Goal: Transaction & Acquisition: Purchase product/service

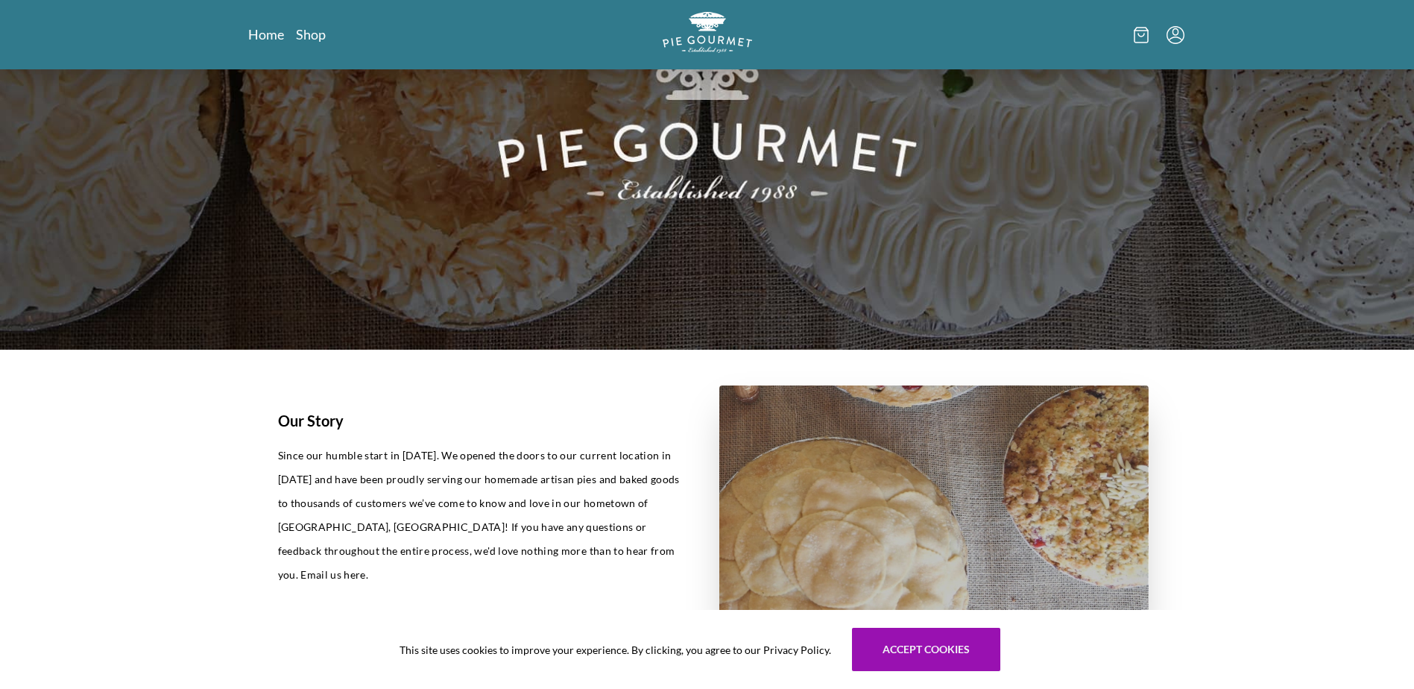
scroll to position [224, 0]
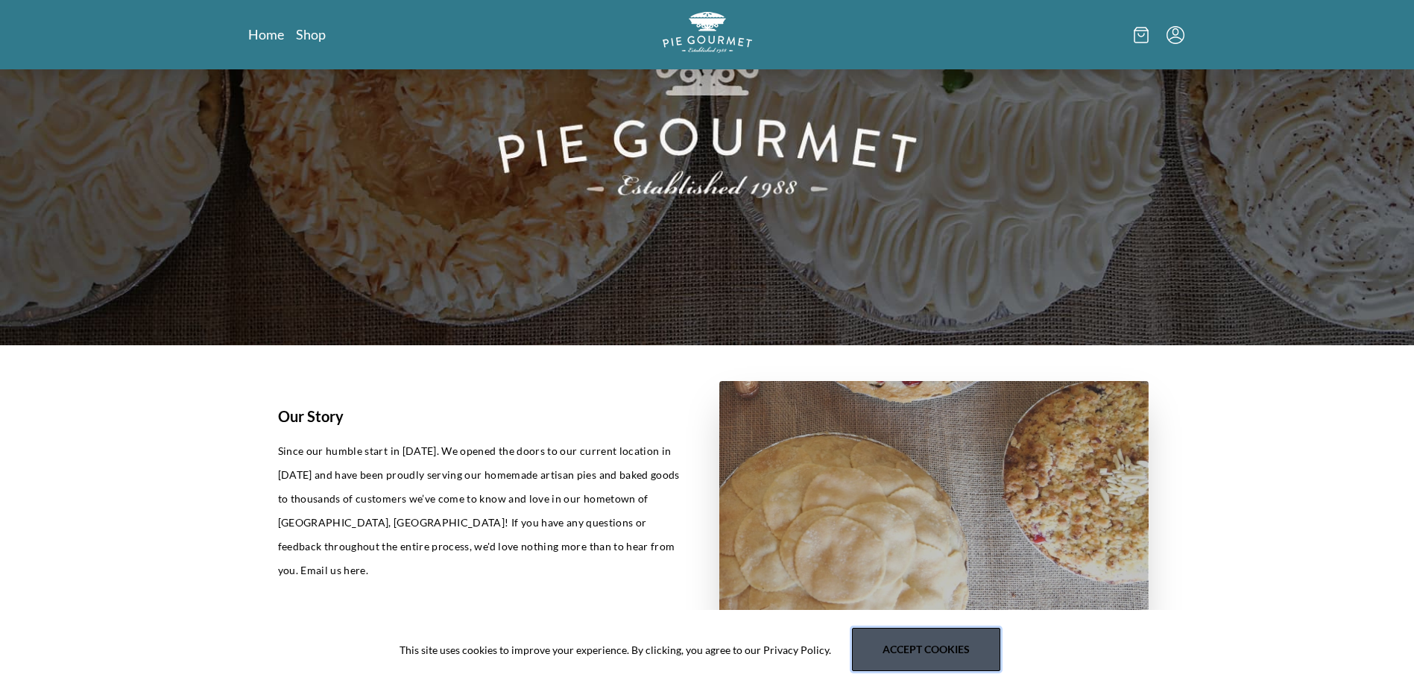
click at [904, 660] on button "Accept cookies" at bounding box center [926, 649] width 148 height 43
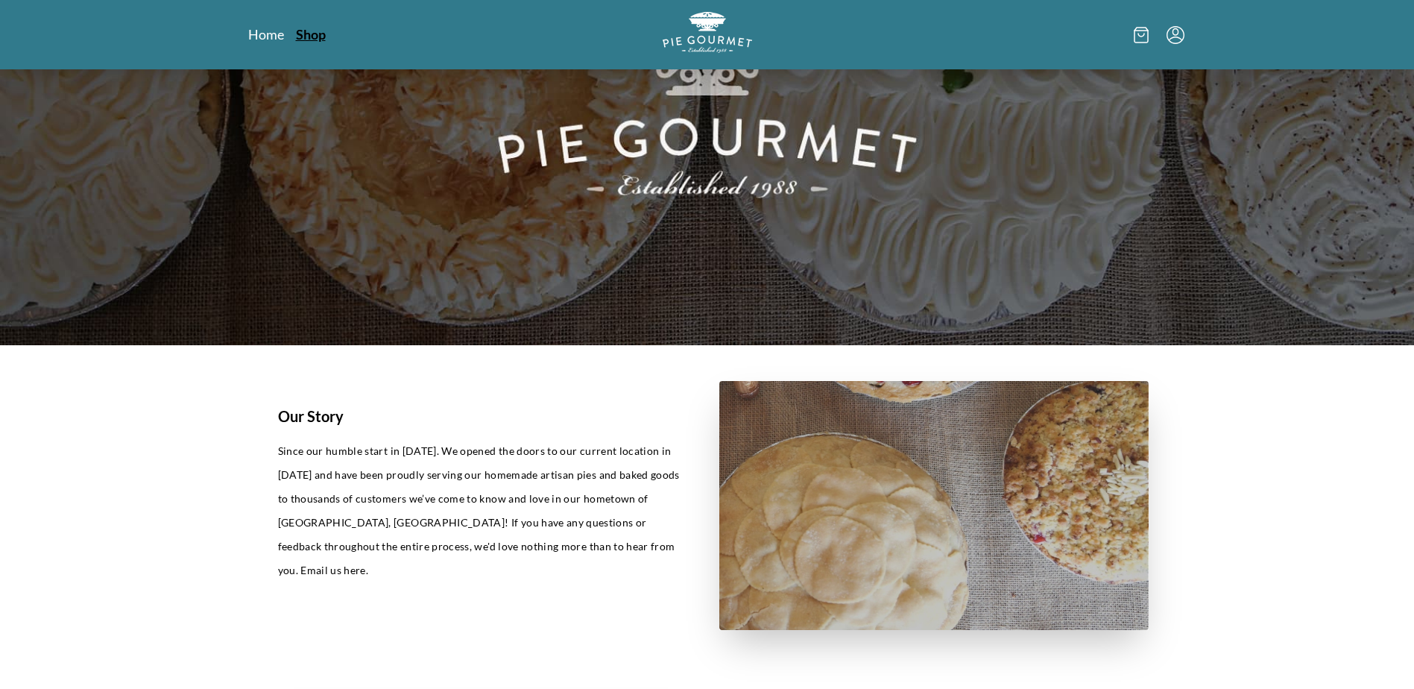
click at [300, 32] on link "Shop" at bounding box center [311, 34] width 30 height 18
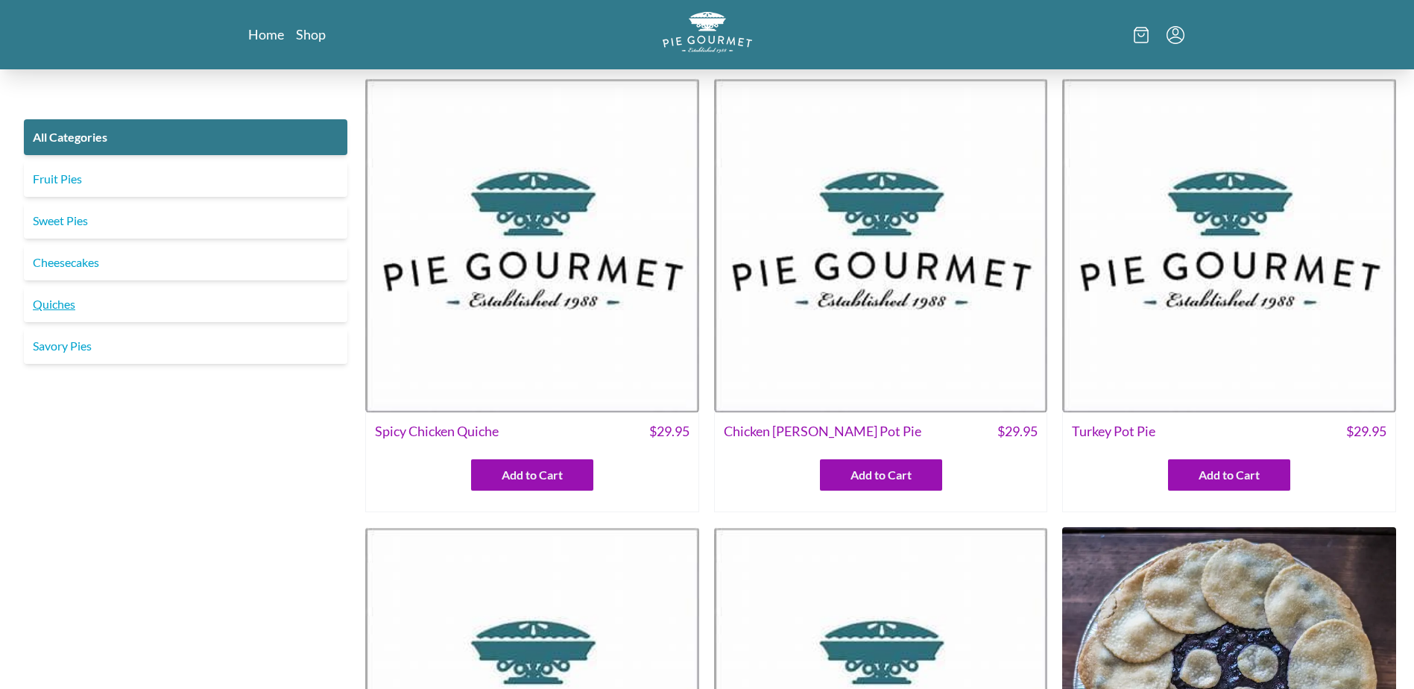
click at [109, 306] on link "Quiches" at bounding box center [186, 304] width 324 height 36
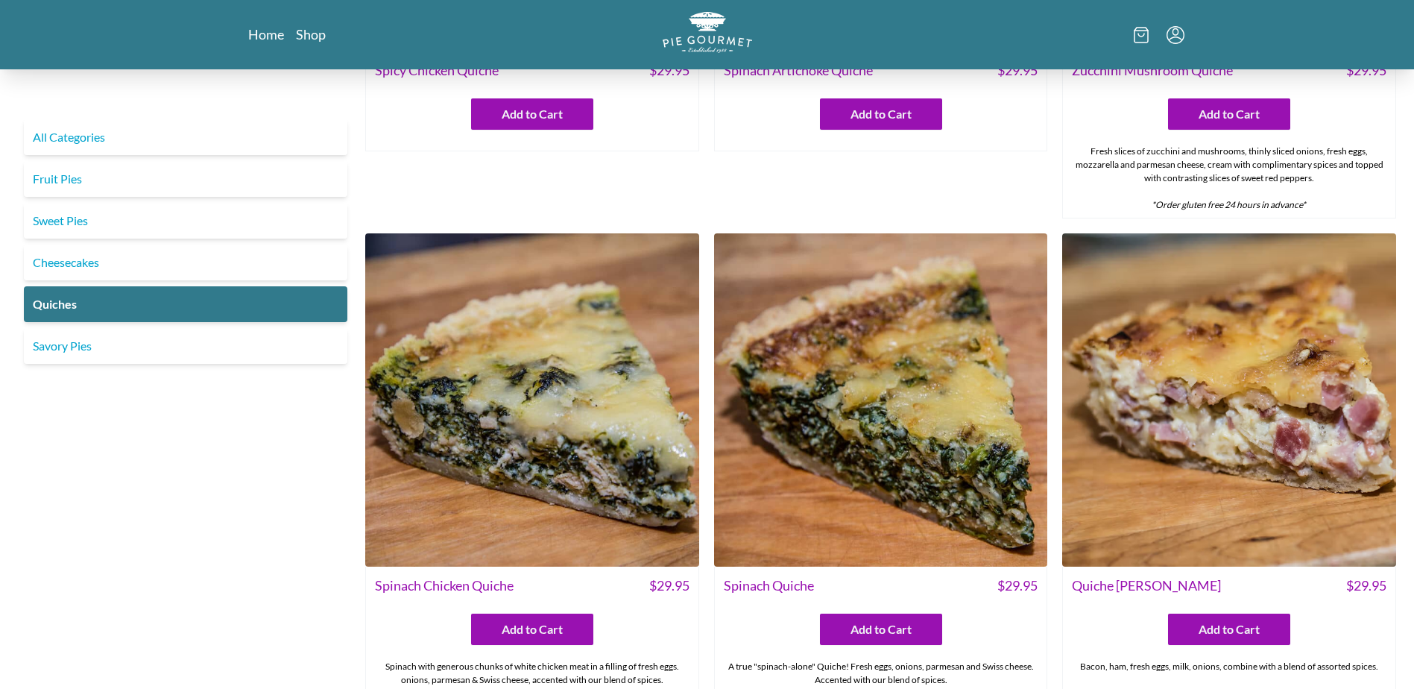
scroll to position [373, 0]
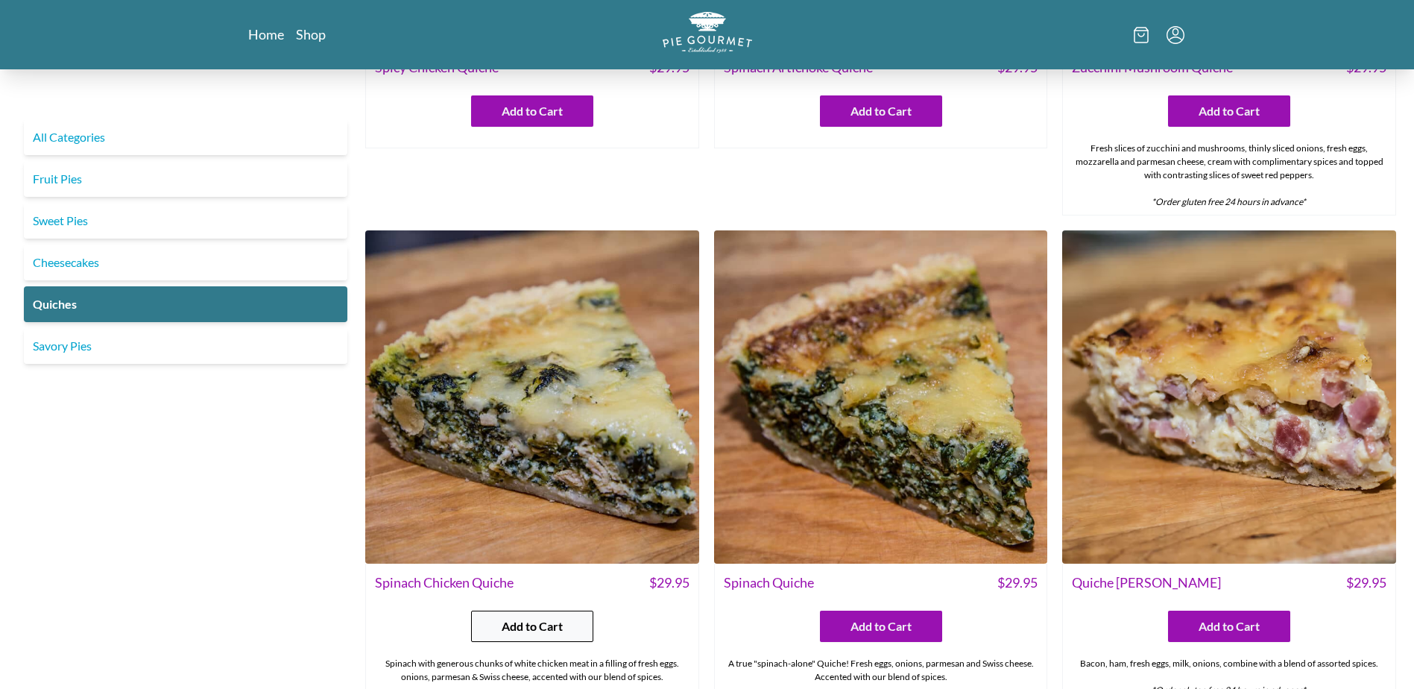
click at [538, 620] on span "Add to Cart" at bounding box center [532, 626] width 61 height 18
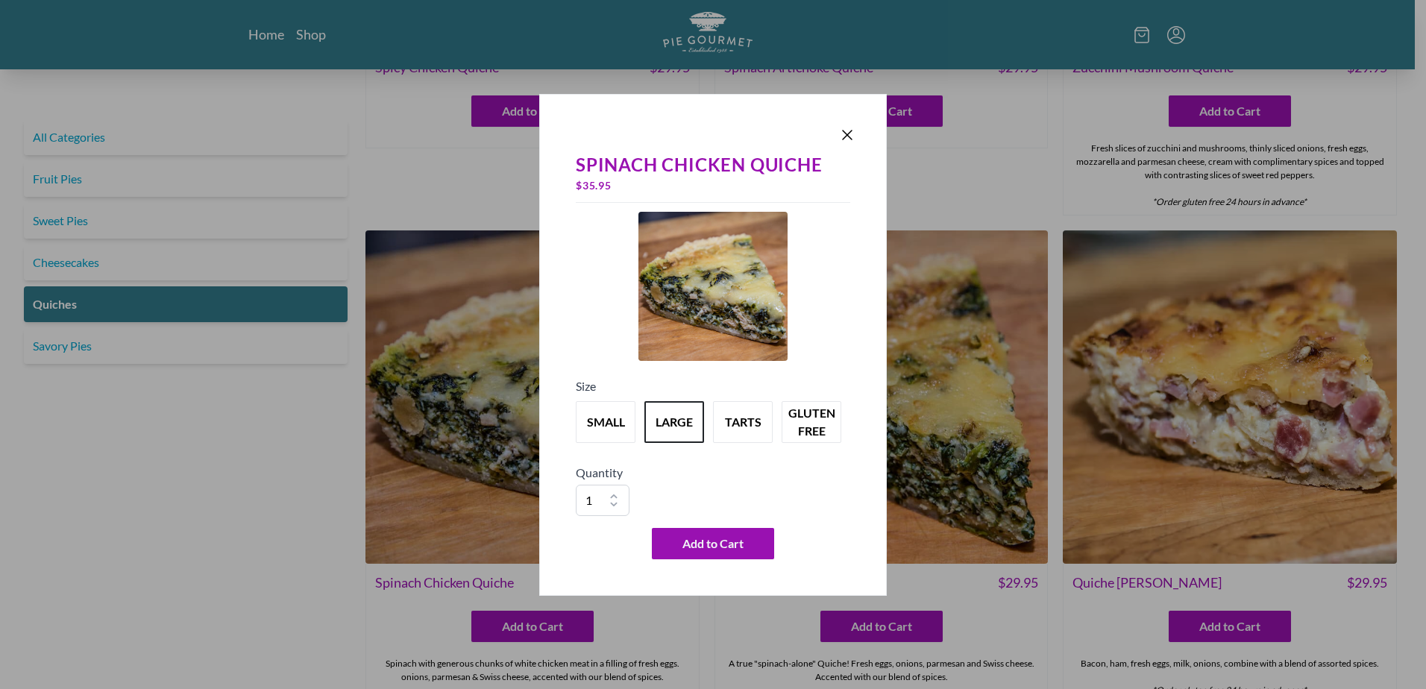
click at [591, 399] on div "small large tarts gluten free" at bounding box center [713, 422] width 274 height 54
click at [598, 422] on button "small" at bounding box center [606, 422] width 66 height 46
click at [844, 141] on icon "Close panel" at bounding box center [847, 135] width 18 height 18
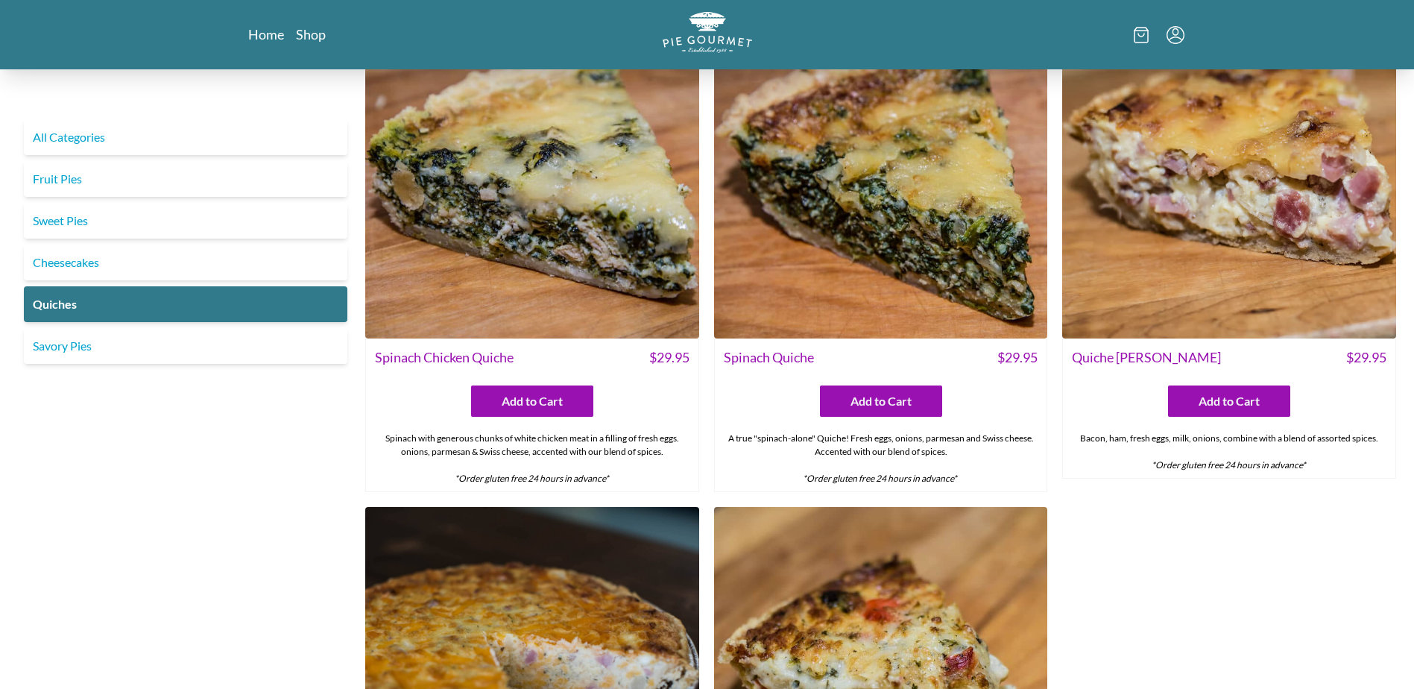
scroll to position [1044, 0]
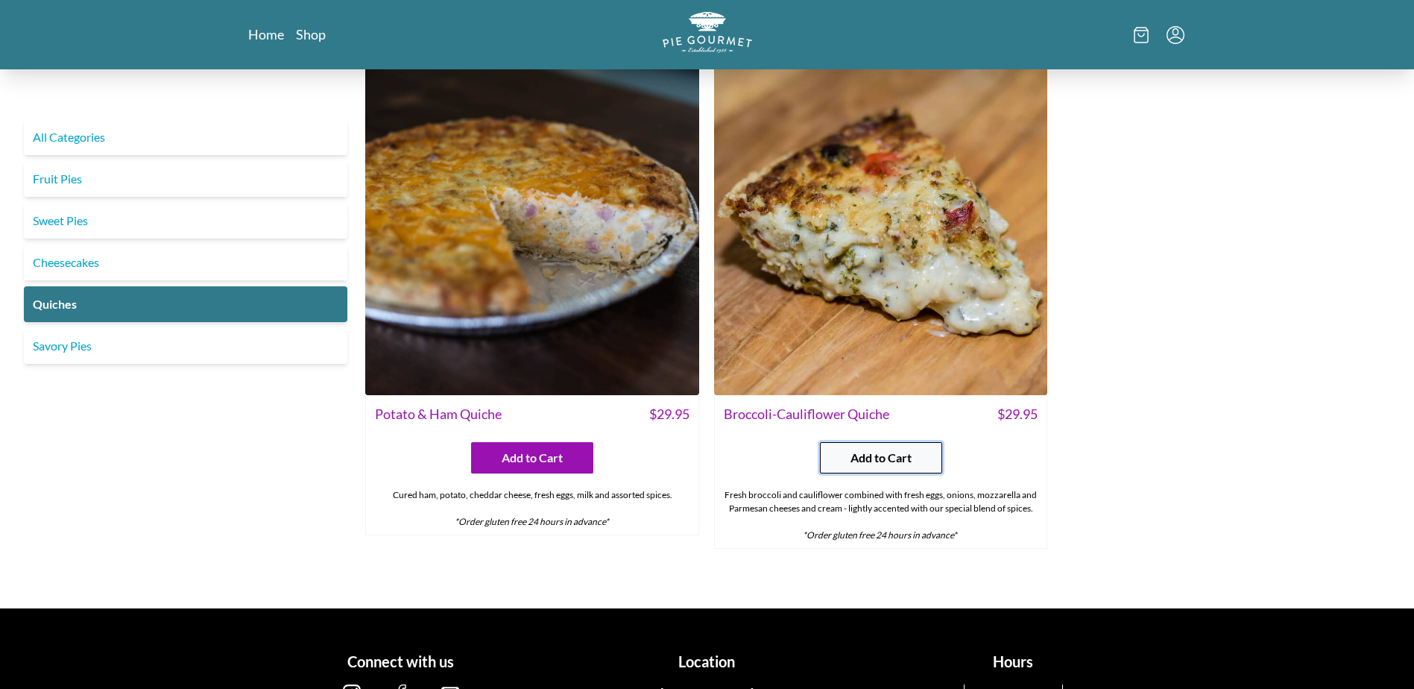
click at [889, 452] on span "Add to Cart" at bounding box center [881, 458] width 61 height 18
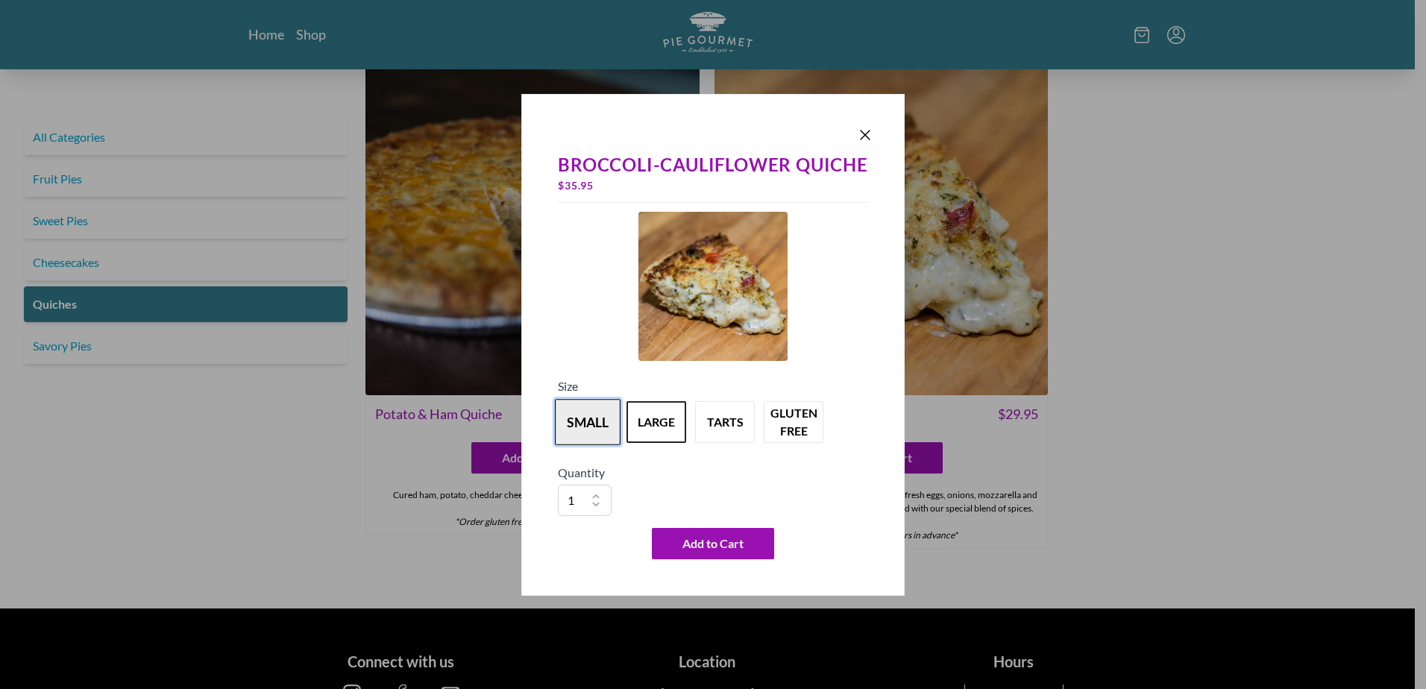
click at [585, 430] on button "small" at bounding box center [588, 422] width 66 height 46
click at [866, 131] on icon "Close panel" at bounding box center [865, 135] width 18 height 18
